Goal: Find contact information: Find contact information

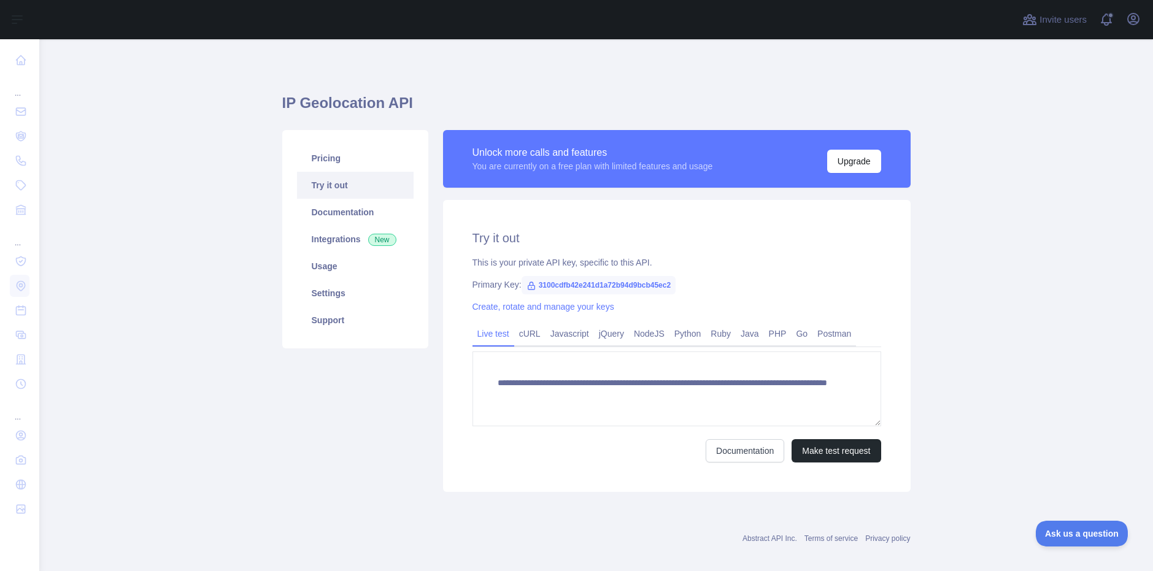
click at [323, 187] on link "Try it out" at bounding box center [355, 185] width 117 height 27
click at [568, 334] on link "Javascript" at bounding box center [569, 334] width 48 height 20
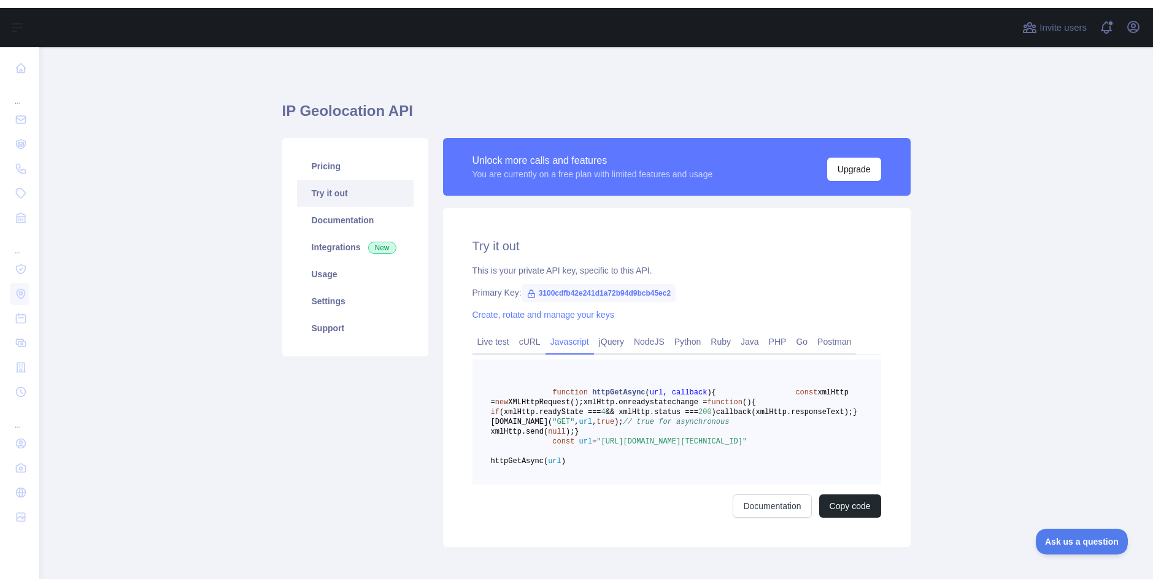
scroll to position [2, 0]
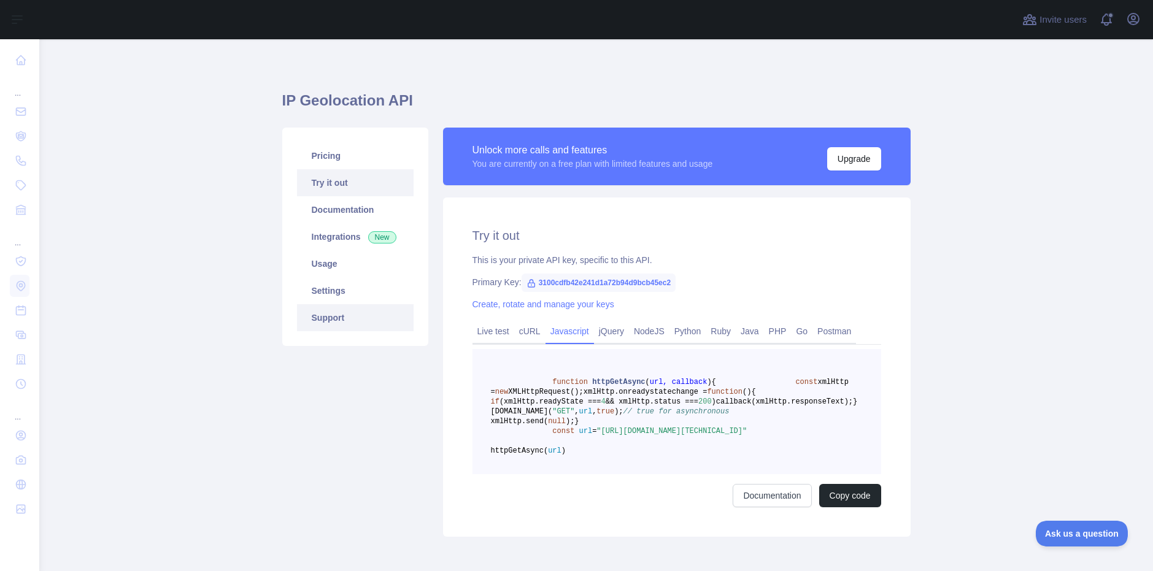
click at [324, 314] on link "Support" at bounding box center [355, 317] width 117 height 27
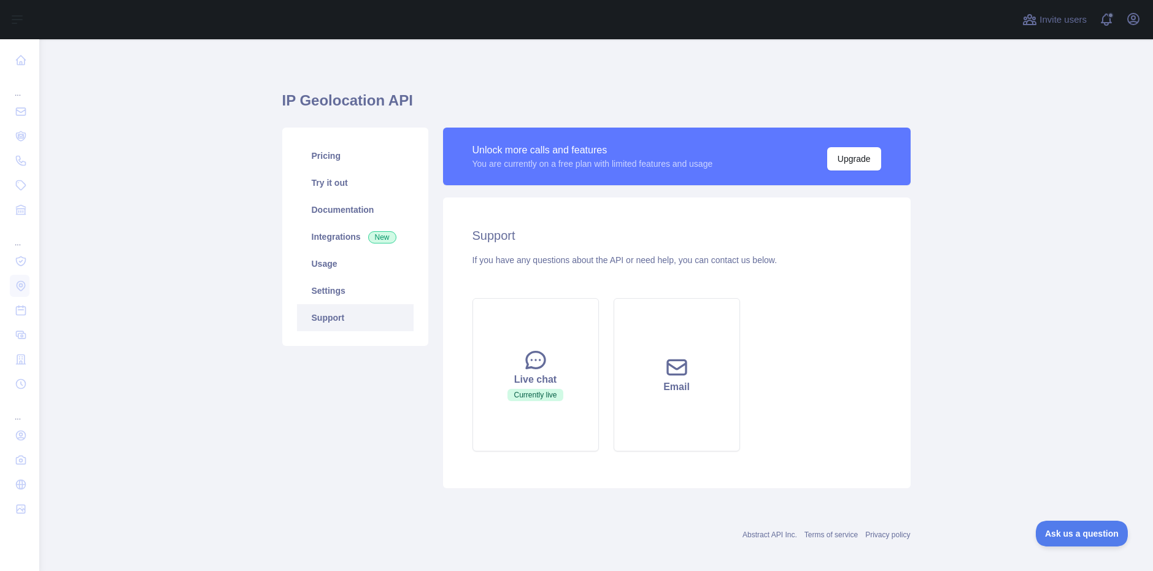
click at [408, 65] on div "IP Geolocation API Pricing Try it out Documentation Integrations New Usage Sett…" at bounding box center [596, 308] width 628 height 542
click at [188, 187] on main "IP Geolocation API Pricing Try it out Documentation Integrations New Usage Sett…" at bounding box center [596, 305] width 1114 height 532
click at [319, 292] on link "Settings" at bounding box center [355, 290] width 117 height 27
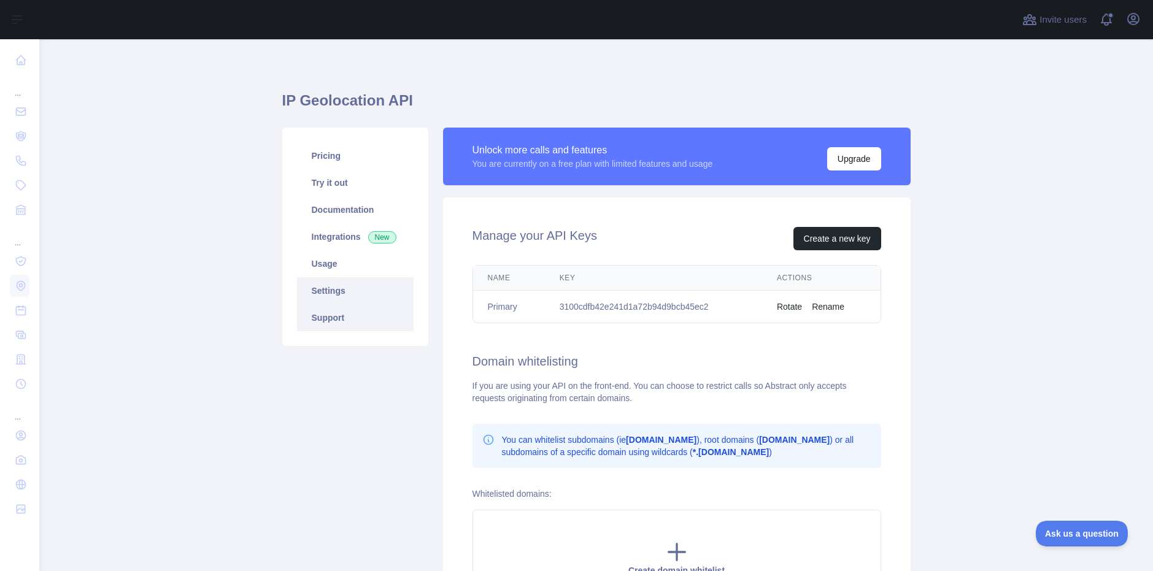
click at [321, 312] on link "Support" at bounding box center [355, 317] width 117 height 27
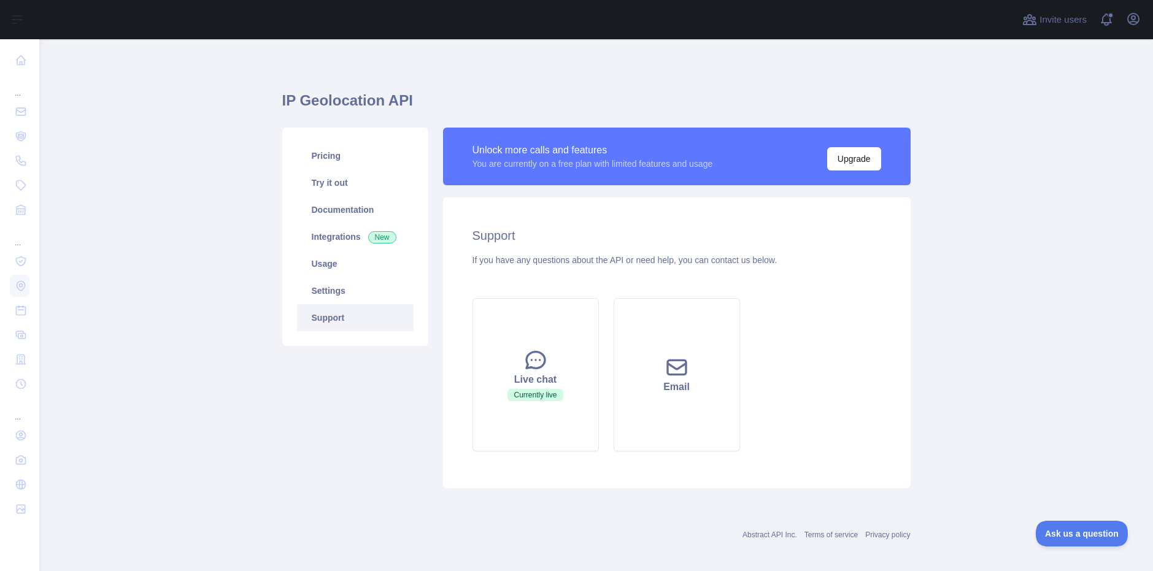
click at [225, 64] on main "IP Geolocation API Pricing Try it out Documentation Integrations New Usage Sett…" at bounding box center [596, 305] width 1114 height 532
click at [445, 47] on div "IP Geolocation API Pricing Try it out Documentation Integrations New Usage Sett…" at bounding box center [596, 308] width 628 height 542
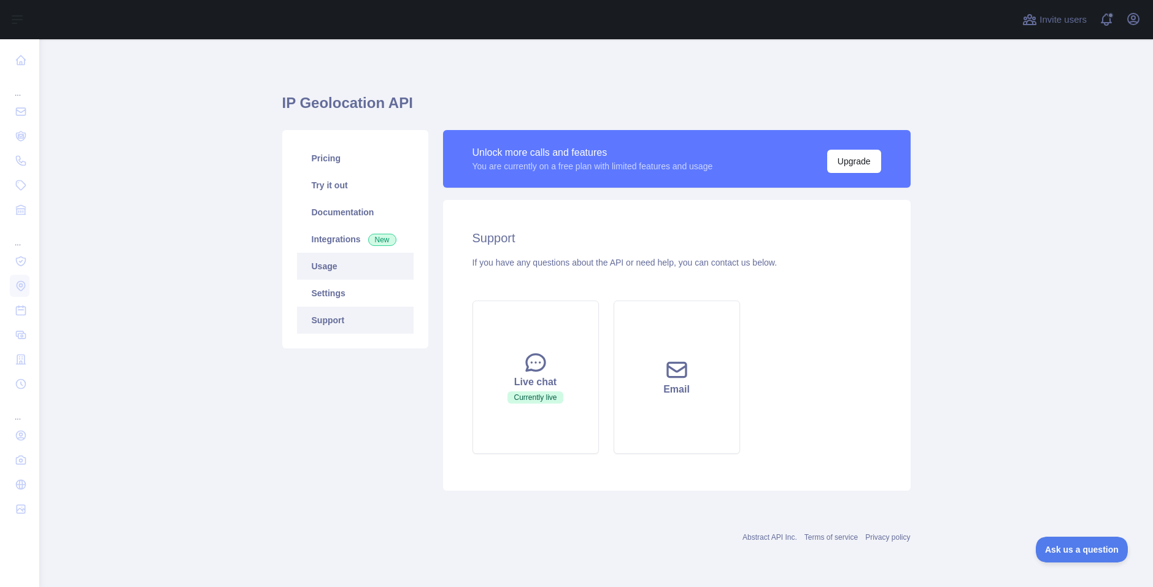
click at [330, 267] on link "Usage" at bounding box center [355, 266] width 117 height 27
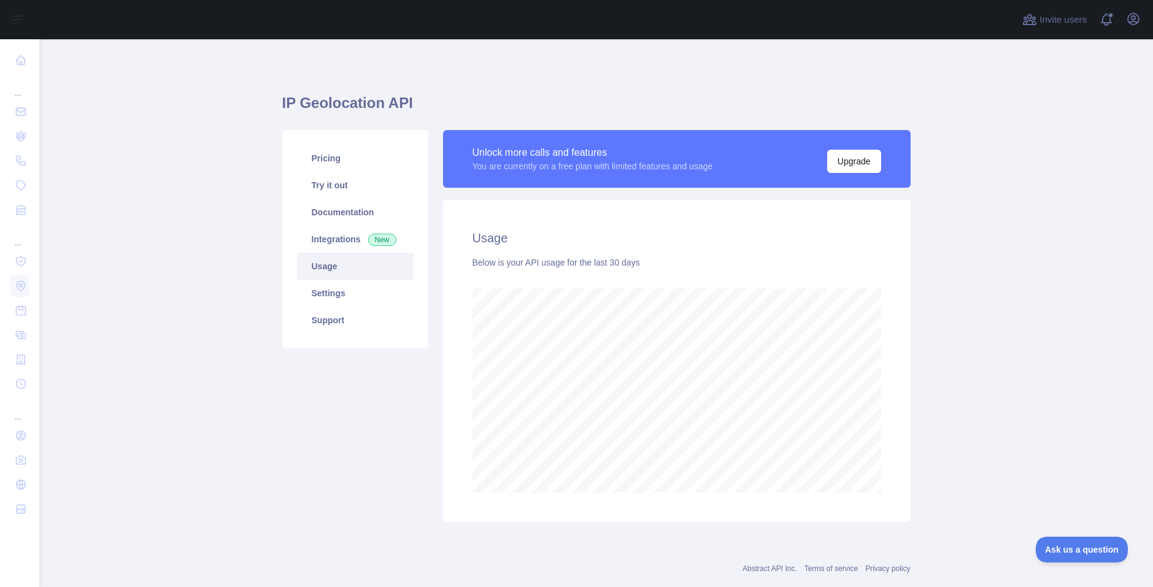
scroll to position [548, 1104]
click at [334, 287] on link "Settings" at bounding box center [355, 293] width 117 height 27
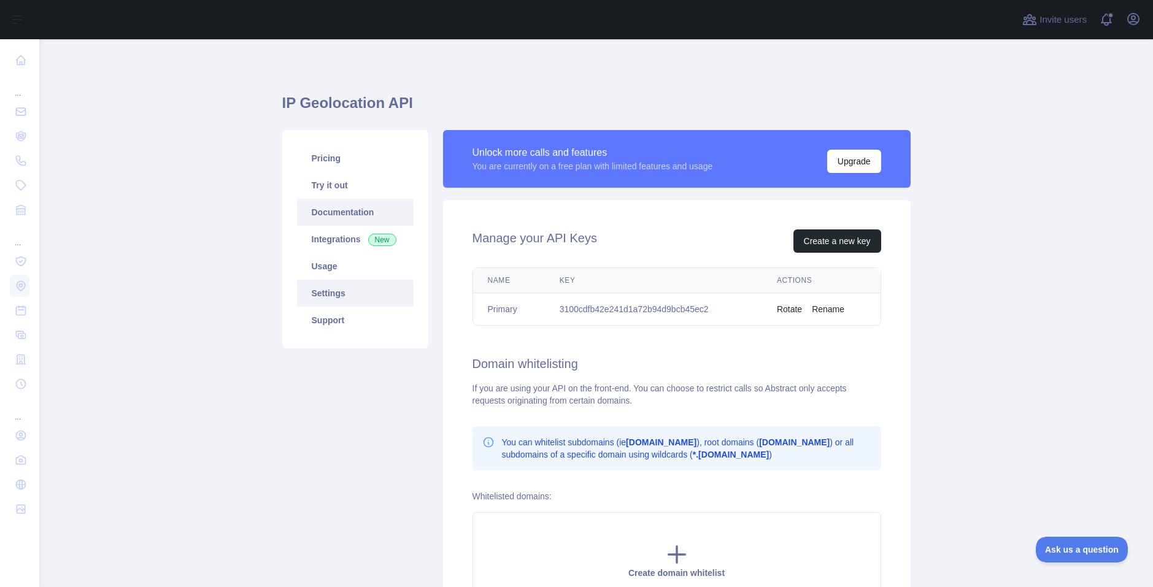
click at [331, 206] on link "Documentation" at bounding box center [355, 212] width 117 height 27
click at [633, 305] on td "3100cdfb42e241d1a72b94d9bcb45ec2" at bounding box center [653, 309] width 217 height 33
drag, startPoint x: 633, startPoint y: 305, endPoint x: 658, endPoint y: 301, distance: 25.4
click at [633, 305] on td "3100cdfb42e241d1a72b94d9bcb45ec2" at bounding box center [653, 309] width 217 height 33
copy td "3100cdfb42e241d1a72b94d9bcb45ec2"
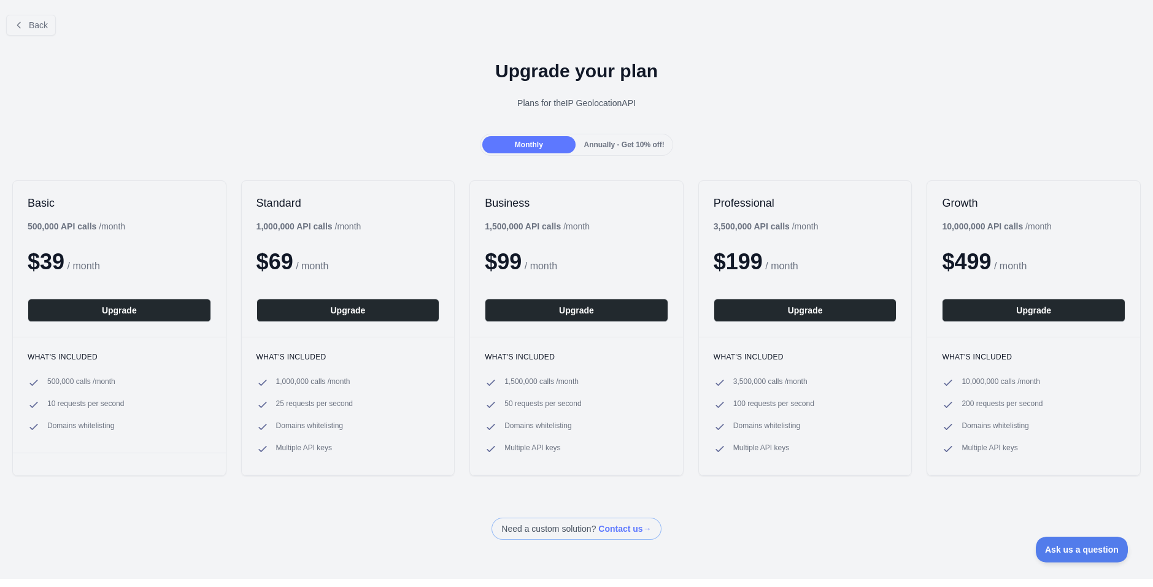
click at [120, 137] on div "Monthly Annually - Get 10% off!" at bounding box center [576, 145] width 1153 height 22
click at [39, 29] on span "Back" at bounding box center [38, 25] width 19 height 10
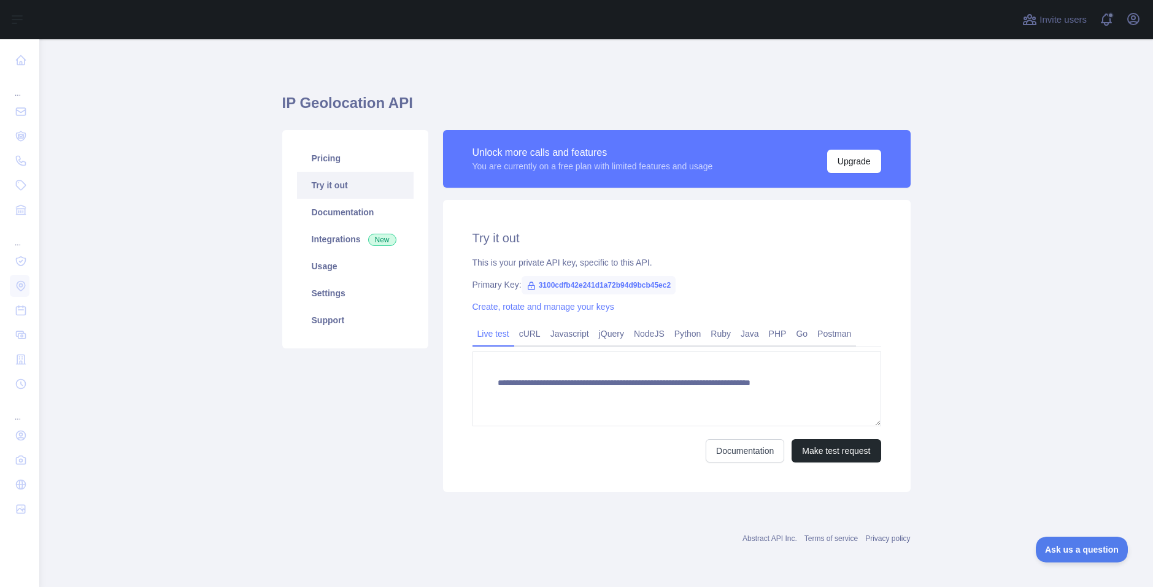
type textarea "**********"
click at [330, 157] on link "Pricing" at bounding box center [355, 158] width 117 height 27
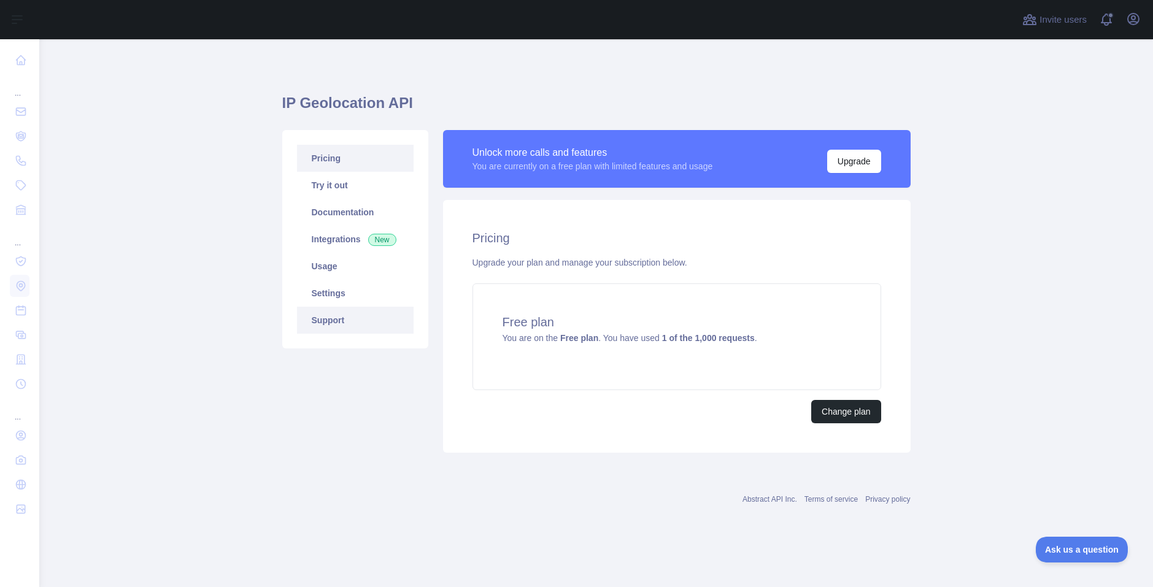
click at [332, 321] on link "Support" at bounding box center [355, 320] width 117 height 27
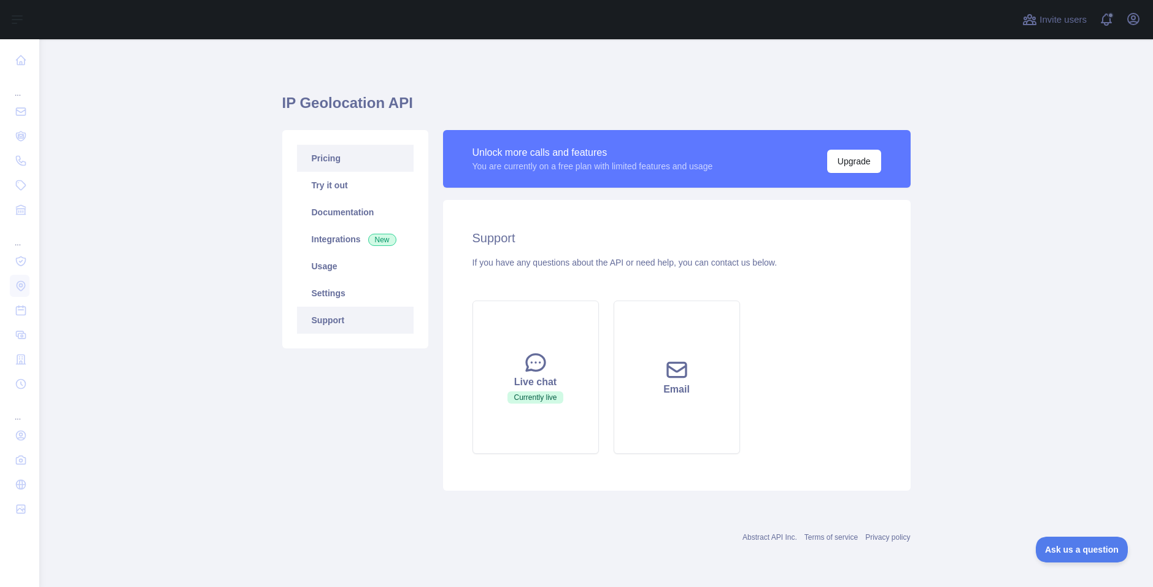
click at [320, 161] on link "Pricing" at bounding box center [355, 158] width 117 height 27
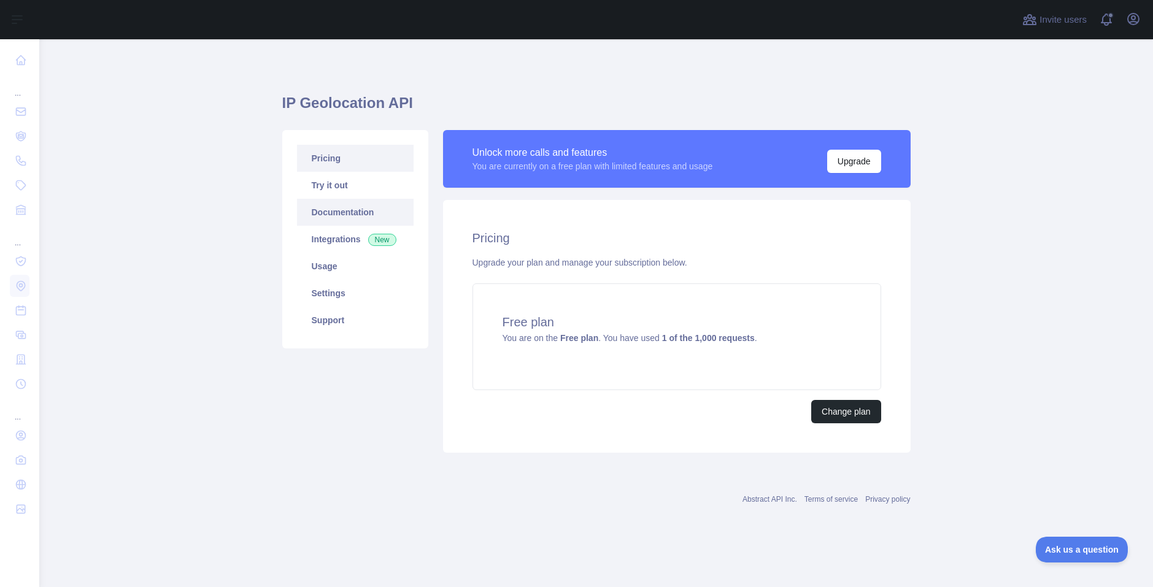
click at [333, 213] on link "Documentation" at bounding box center [355, 212] width 117 height 27
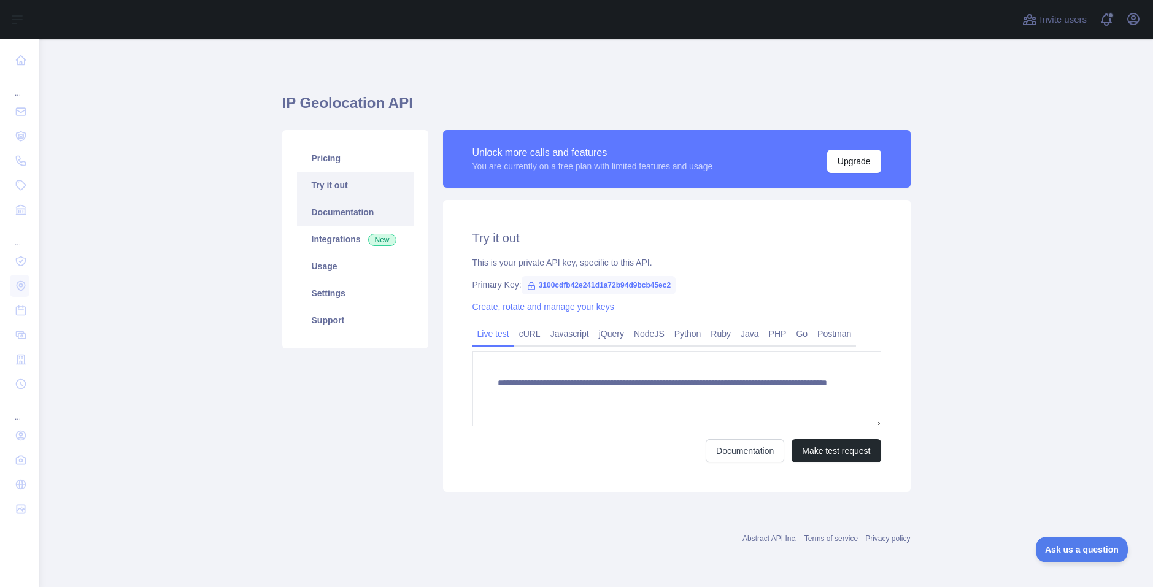
click at [325, 210] on link "Documentation" at bounding box center [355, 212] width 117 height 27
click at [329, 184] on link "Try it out" at bounding box center [355, 185] width 117 height 27
click at [336, 213] on link "Documentation" at bounding box center [355, 212] width 117 height 27
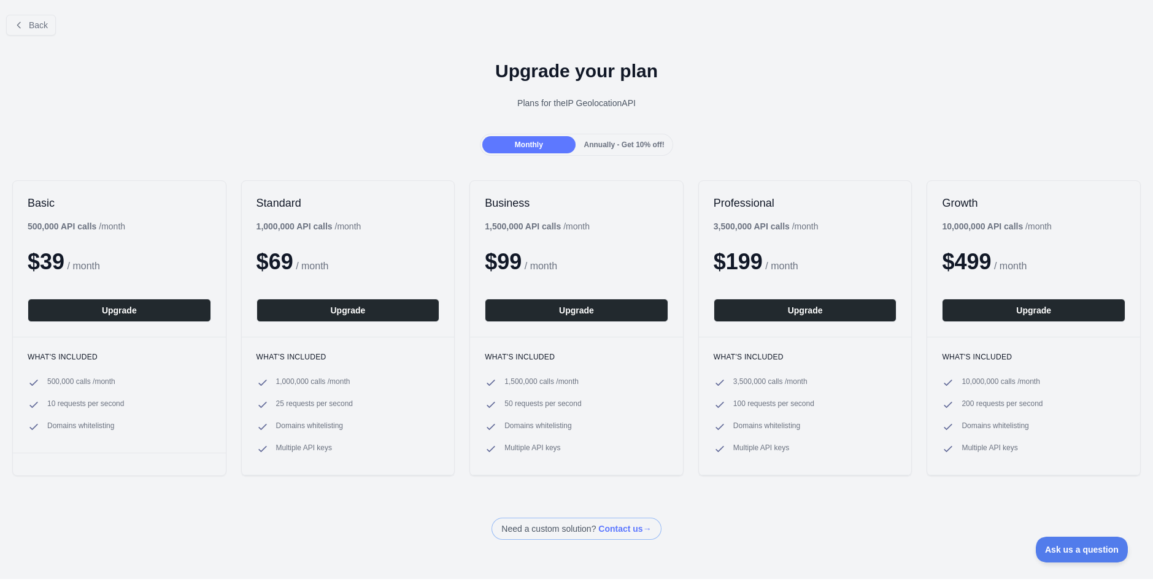
click at [804, 98] on div "Plans for the IP Geolocation API" at bounding box center [576, 103] width 1133 height 12
click at [787, 118] on div "Upgrade your plan Plans for the IP Geolocation API" at bounding box center [576, 89] width 1153 height 88
click at [40, 30] on button "Back" at bounding box center [31, 25] width 50 height 21
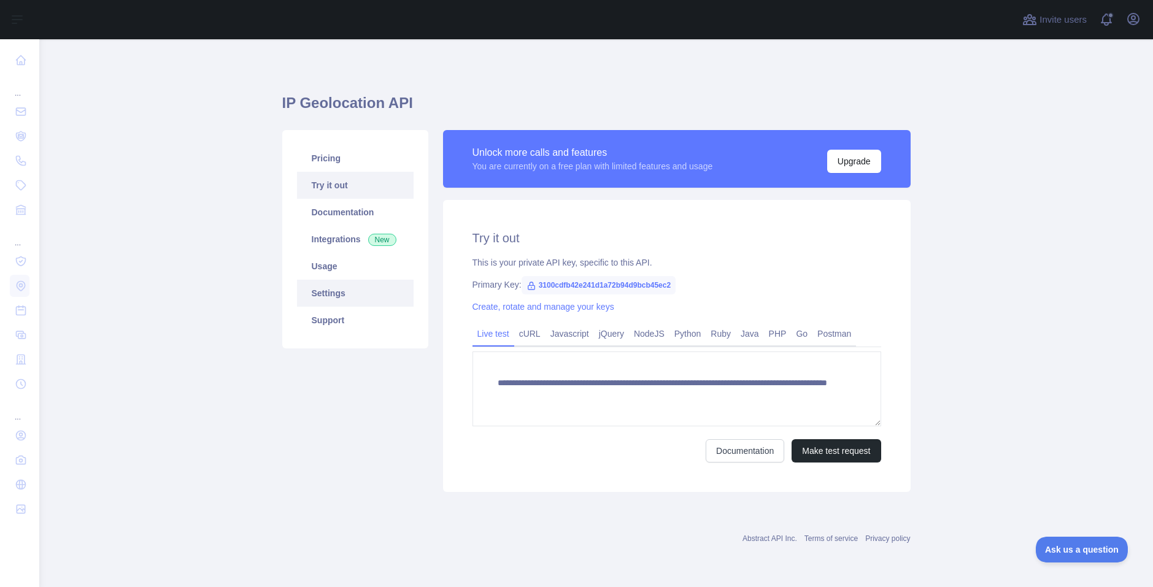
click at [328, 293] on link "Settings" at bounding box center [355, 293] width 117 height 27
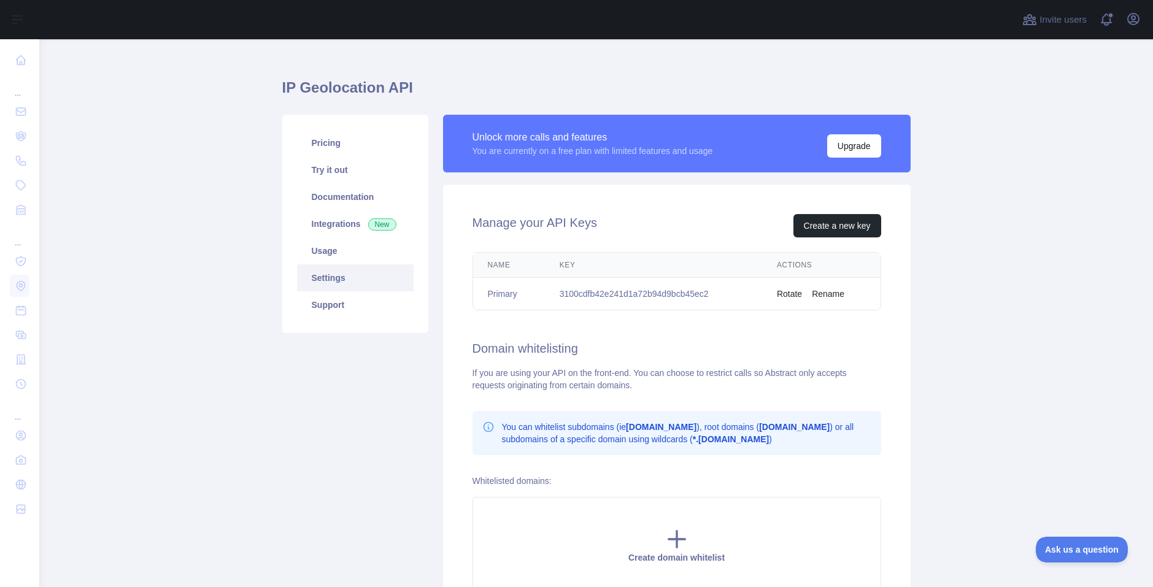
scroll to position [40, 0]
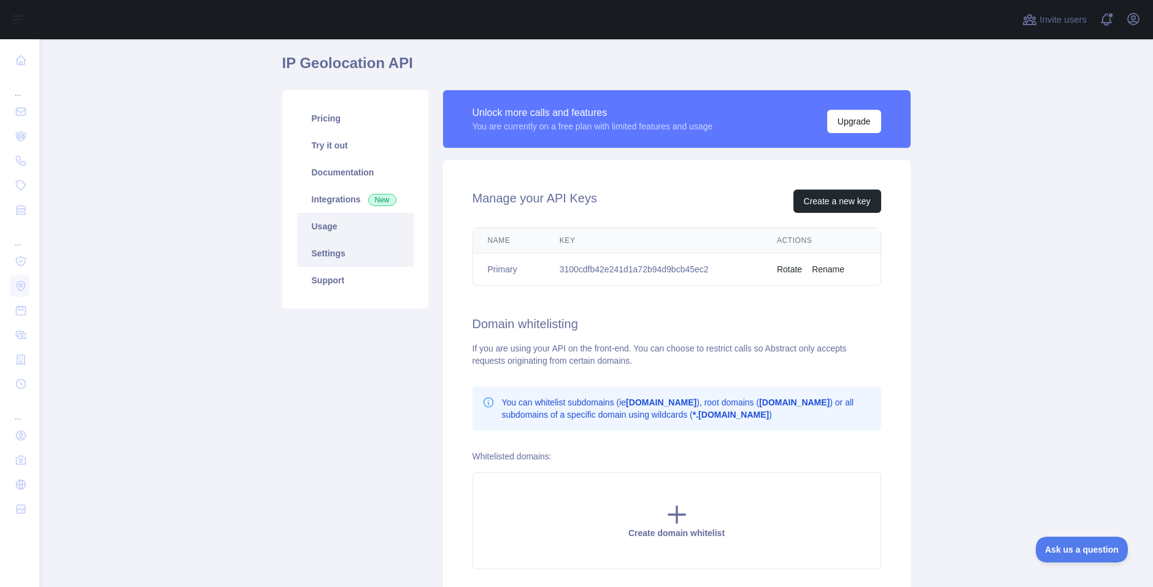
click at [326, 228] on link "Usage" at bounding box center [355, 226] width 117 height 27
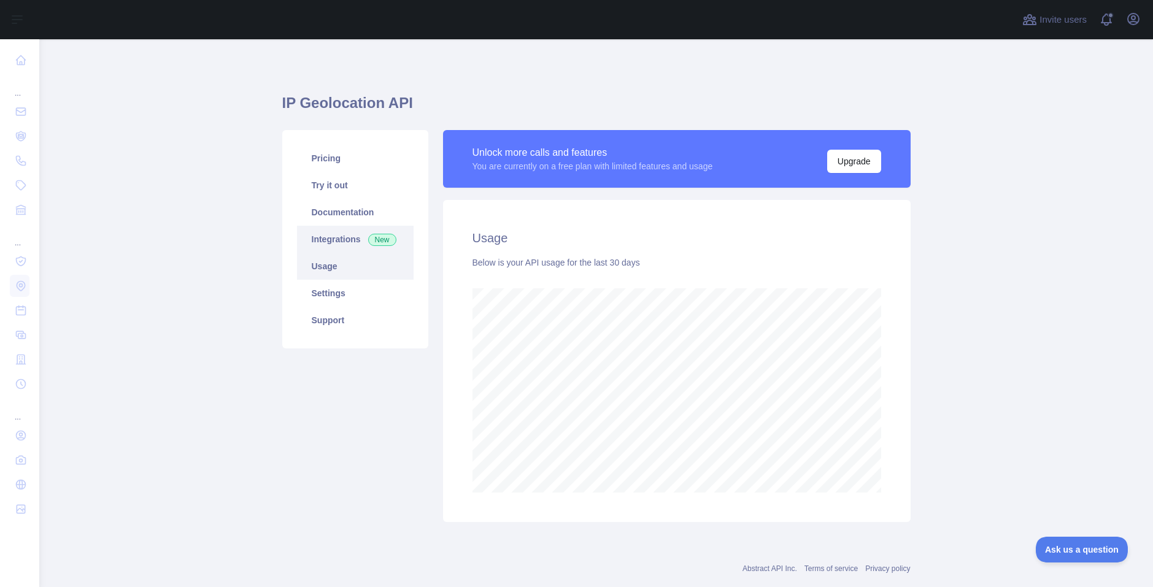
scroll to position [548, 1104]
click at [329, 316] on link "Support" at bounding box center [355, 320] width 117 height 27
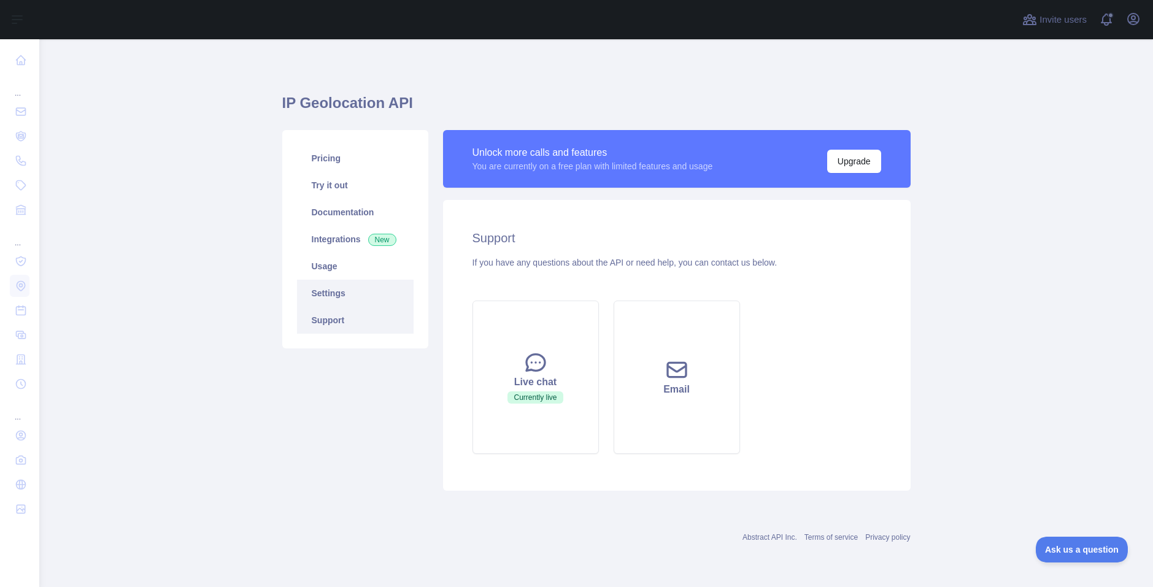
click at [327, 299] on link "Settings" at bounding box center [355, 293] width 117 height 27
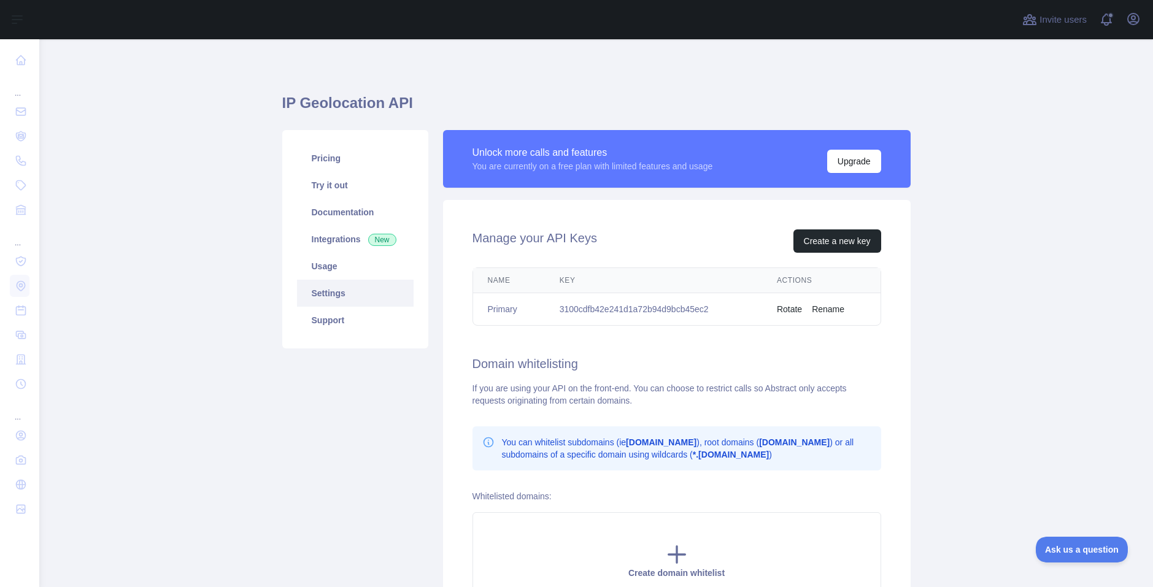
click at [525, 99] on h1 "IP Geolocation API" at bounding box center [596, 107] width 628 height 29
click at [325, 211] on link "Documentation" at bounding box center [355, 212] width 117 height 27
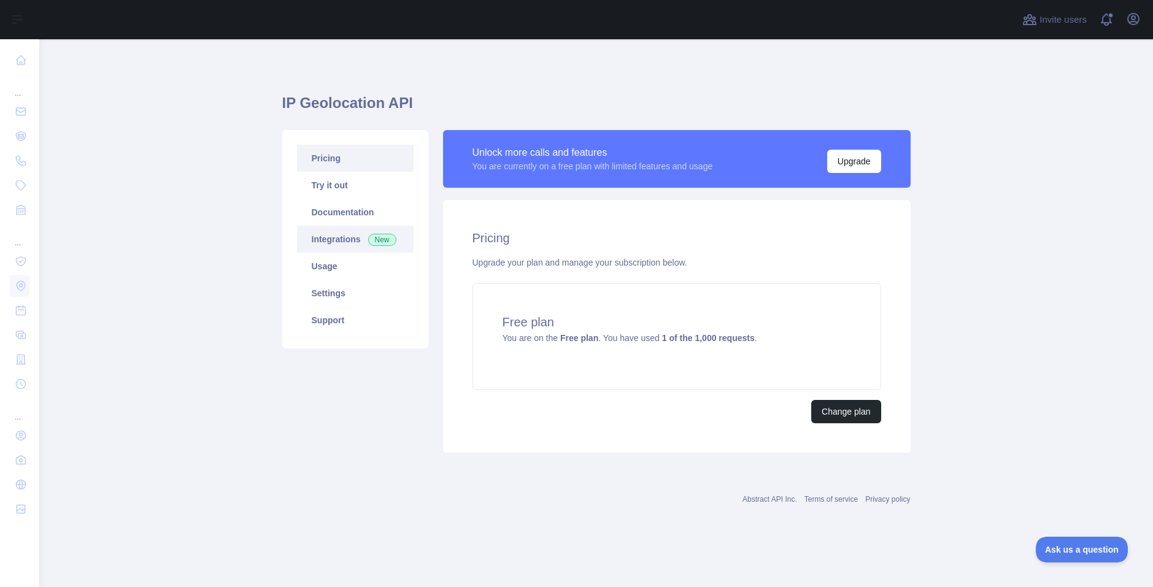
click at [326, 234] on link "Integrations New" at bounding box center [355, 239] width 117 height 27
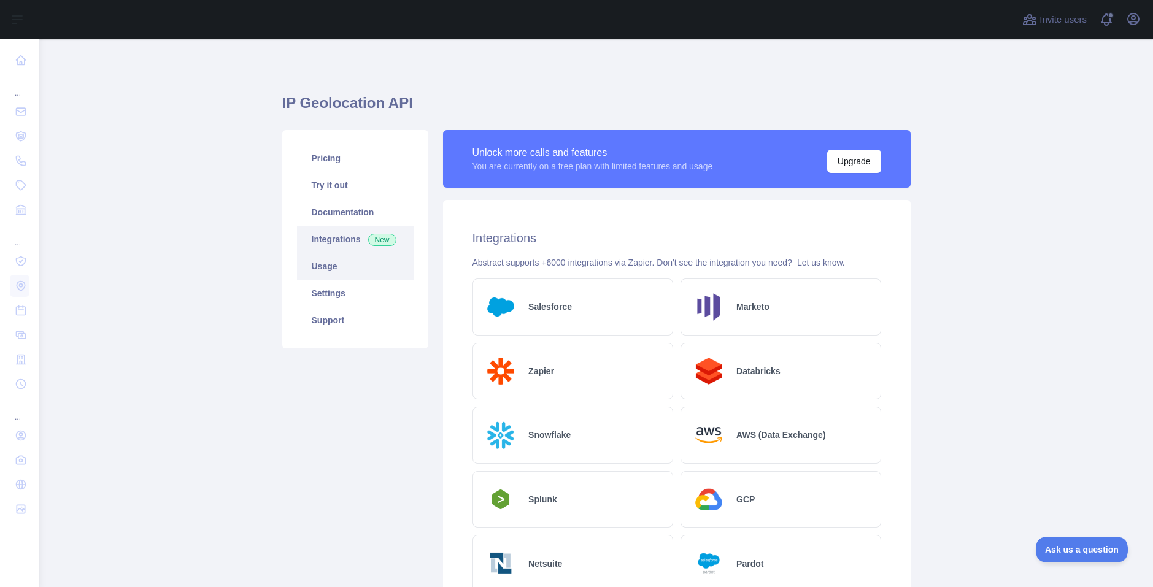
click at [320, 268] on link "Usage" at bounding box center [355, 266] width 117 height 27
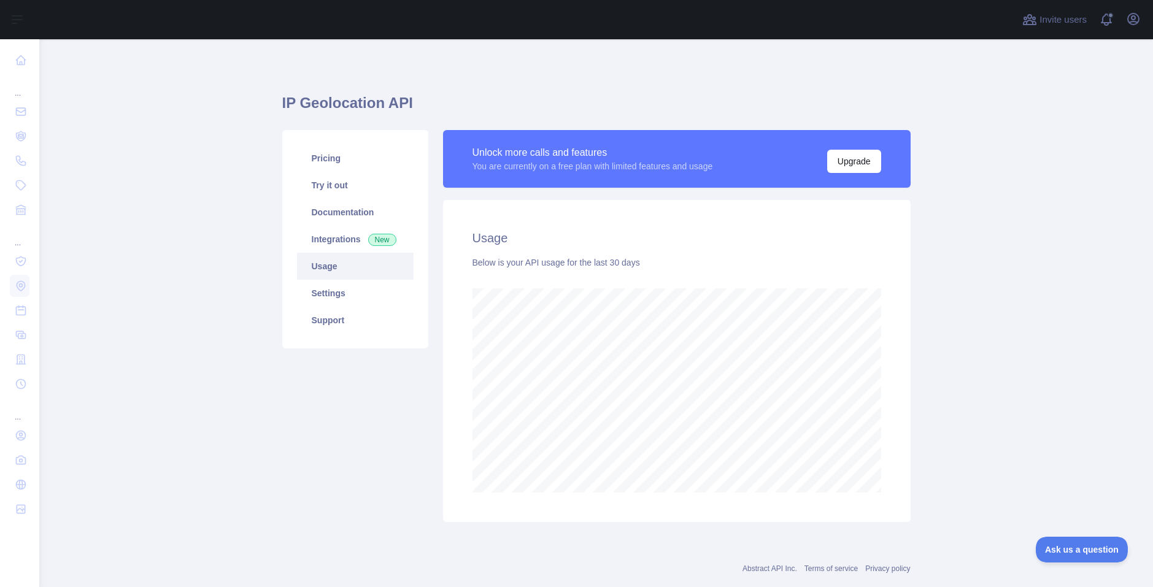
scroll to position [548, 1104]
click at [325, 298] on link "Settings" at bounding box center [355, 293] width 117 height 27
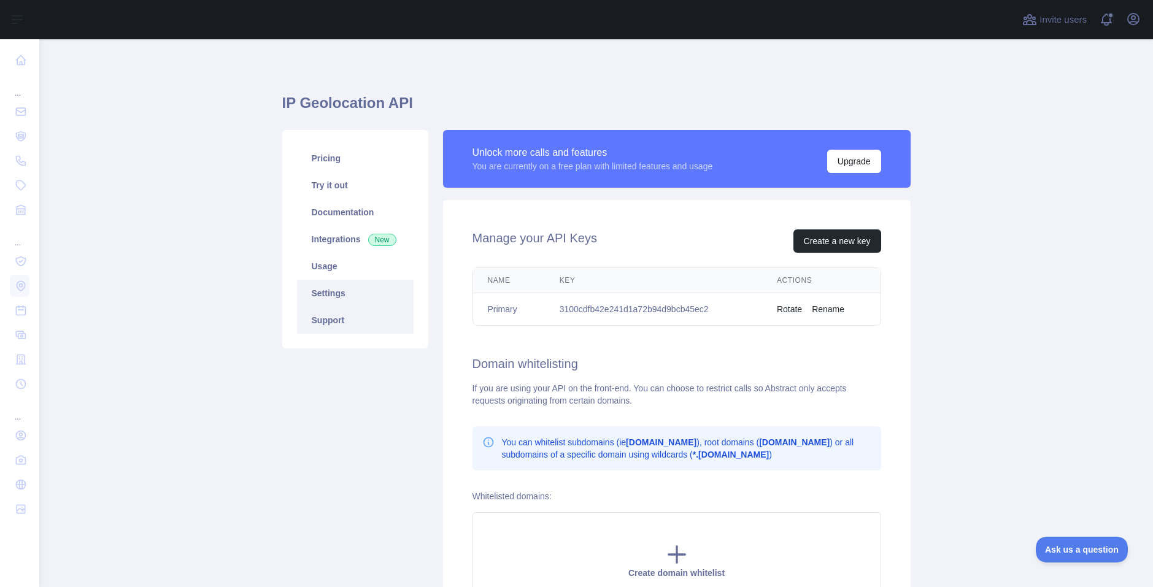
click at [323, 315] on link "Support" at bounding box center [355, 320] width 117 height 27
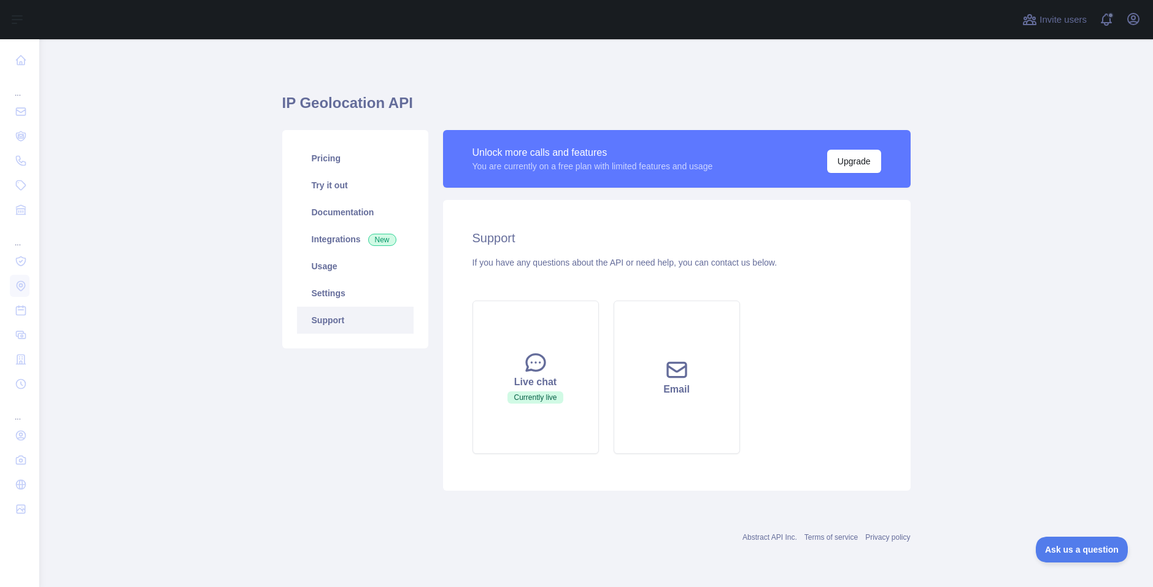
click at [543, 67] on div "IP Geolocation API Pricing Try it out Documentation Integrations New Usage Sett…" at bounding box center [596, 310] width 628 height 542
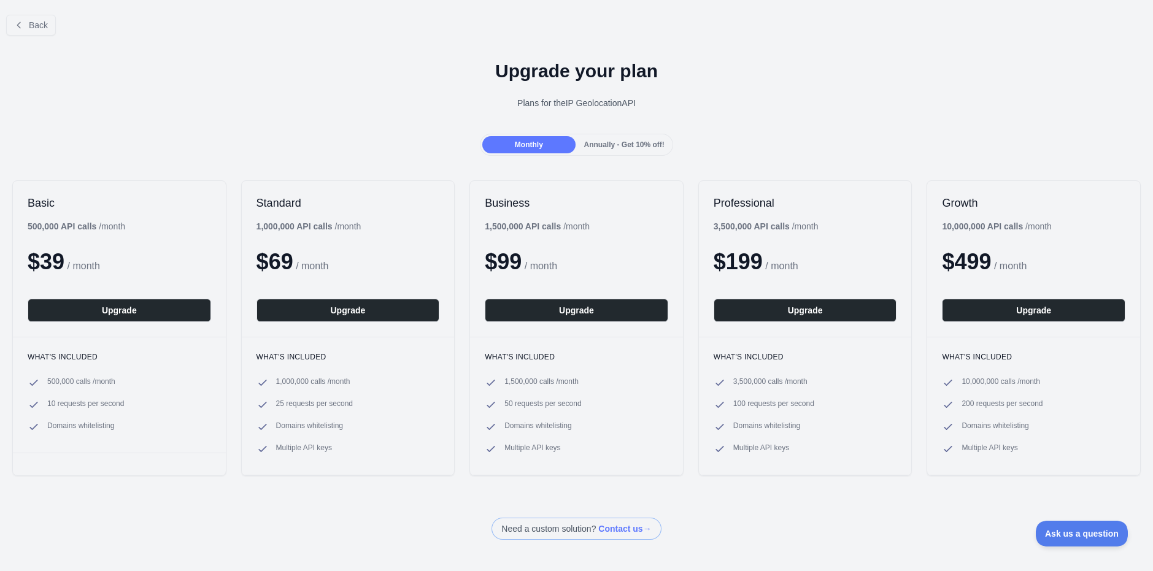
click at [744, 496] on div "Back Upgrade your plan Plans for the IP Geolocation API Monthly Annually - Get …" at bounding box center [576, 272] width 1153 height 535
click at [627, 529] on span at bounding box center [575, 529] width 169 height 22
